Goal: Information Seeking & Learning: Find specific fact

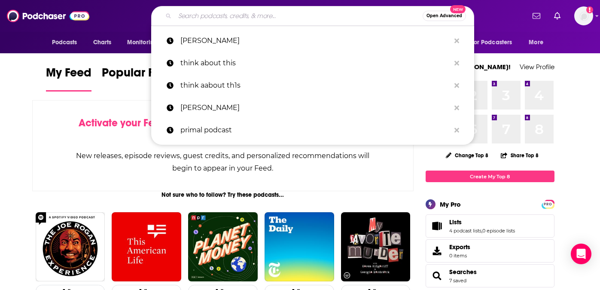
click at [247, 12] on input "Search podcasts, credits, & more..." at bounding box center [299, 16] width 248 height 14
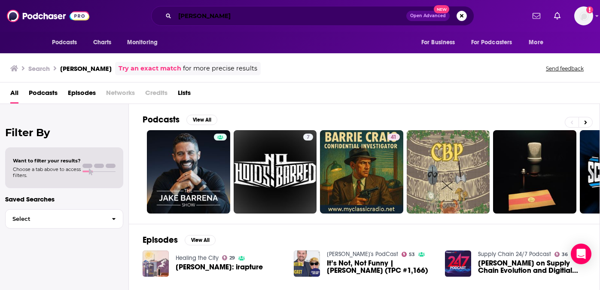
click at [201, 17] on input "[PERSON_NAME]" at bounding box center [290, 16] width 231 height 14
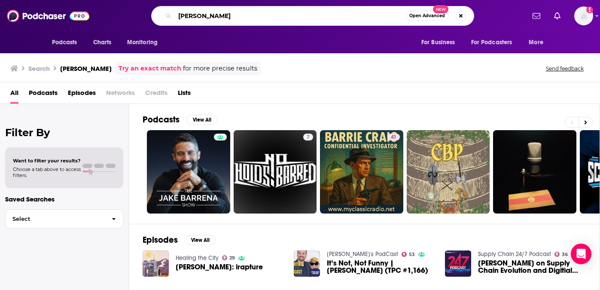
click at [201, 17] on input "[PERSON_NAME]" at bounding box center [290, 16] width 231 height 14
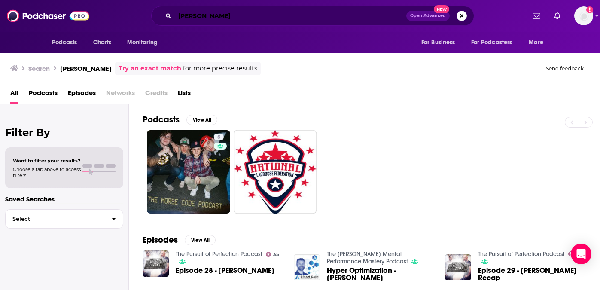
click at [186, 12] on input "[PERSON_NAME]" at bounding box center [290, 16] width 231 height 14
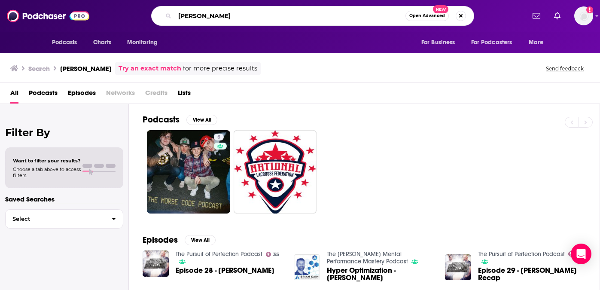
click at [186, 12] on input "[PERSON_NAME]" at bounding box center [290, 16] width 231 height 14
type input "GFC news"
